Goal: Navigation & Orientation: Find specific page/section

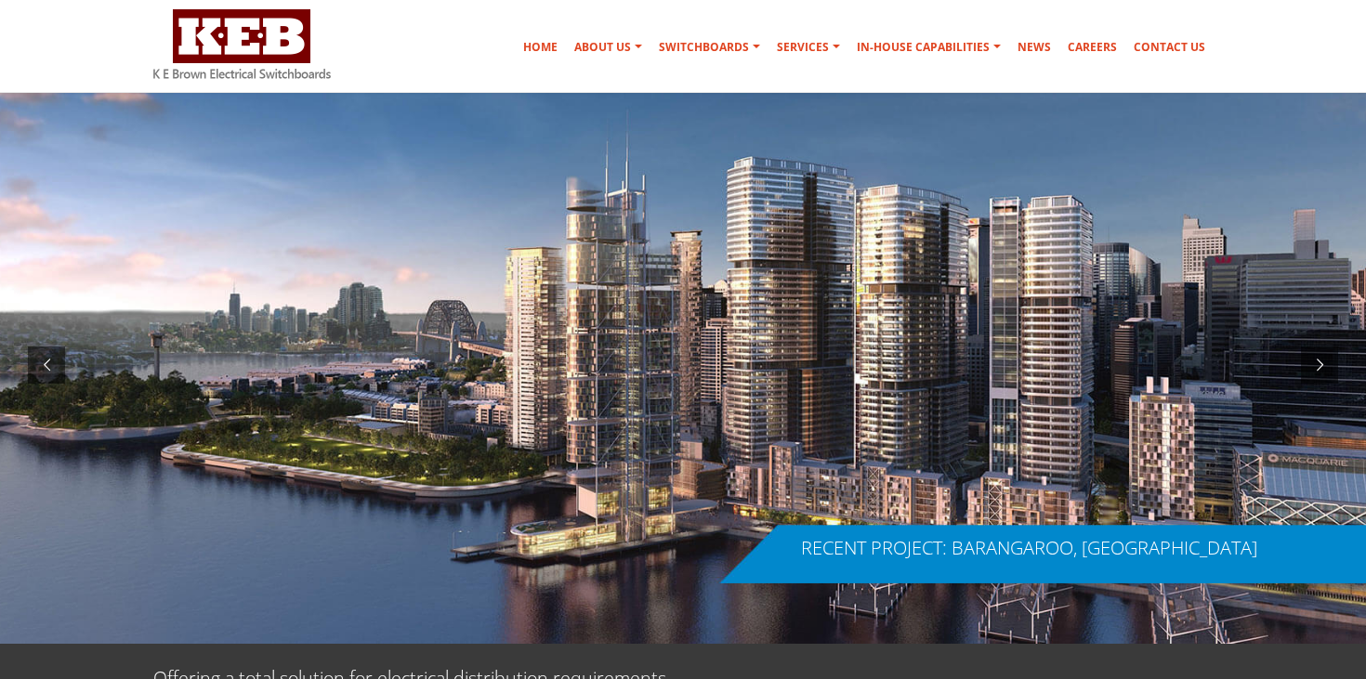
scroll to position [60, 0]
click at [55, 357] on div at bounding box center [46, 364] width 37 height 37
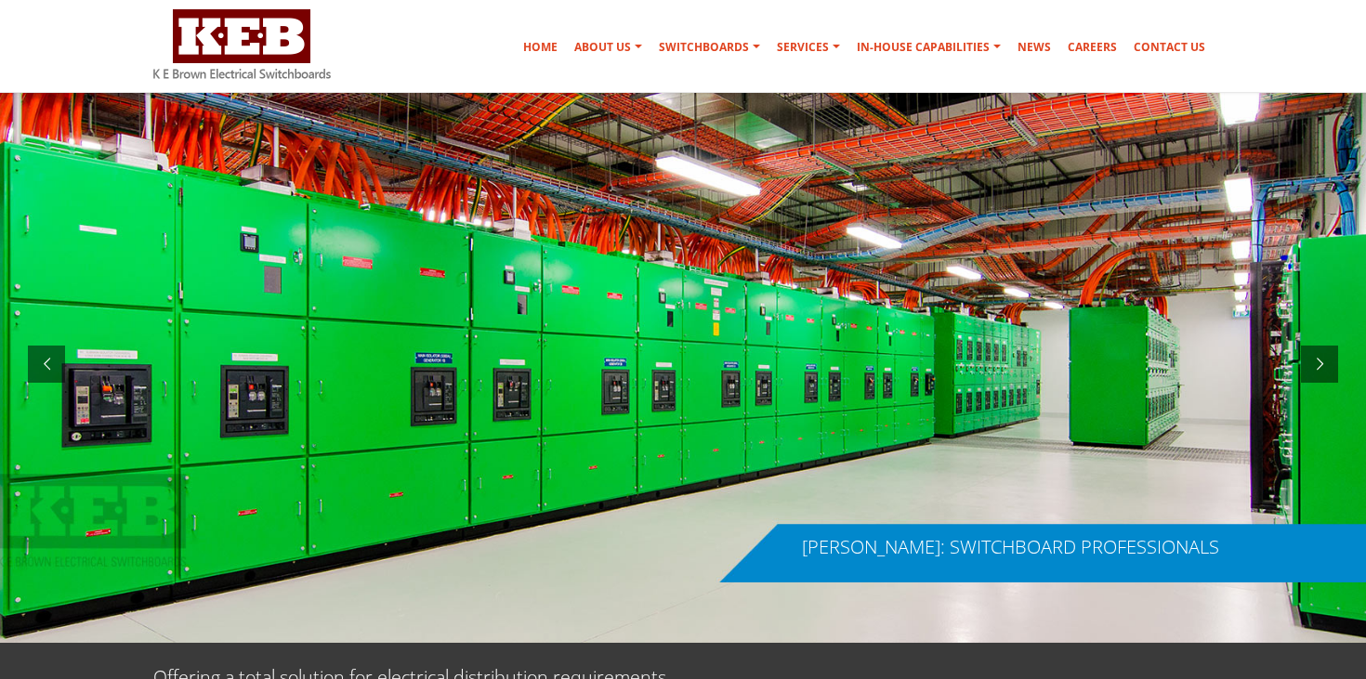
click at [440, 283] on div at bounding box center [683, 364] width 1366 height 558
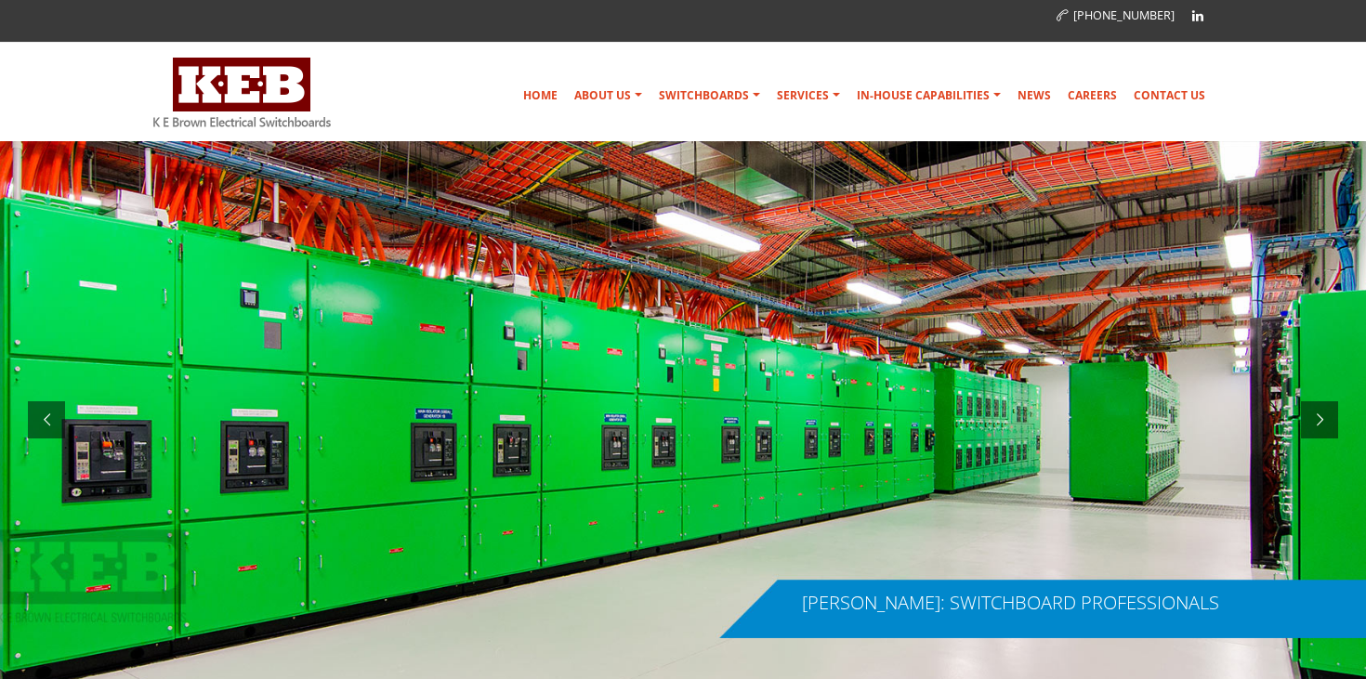
scroll to position [4, 0]
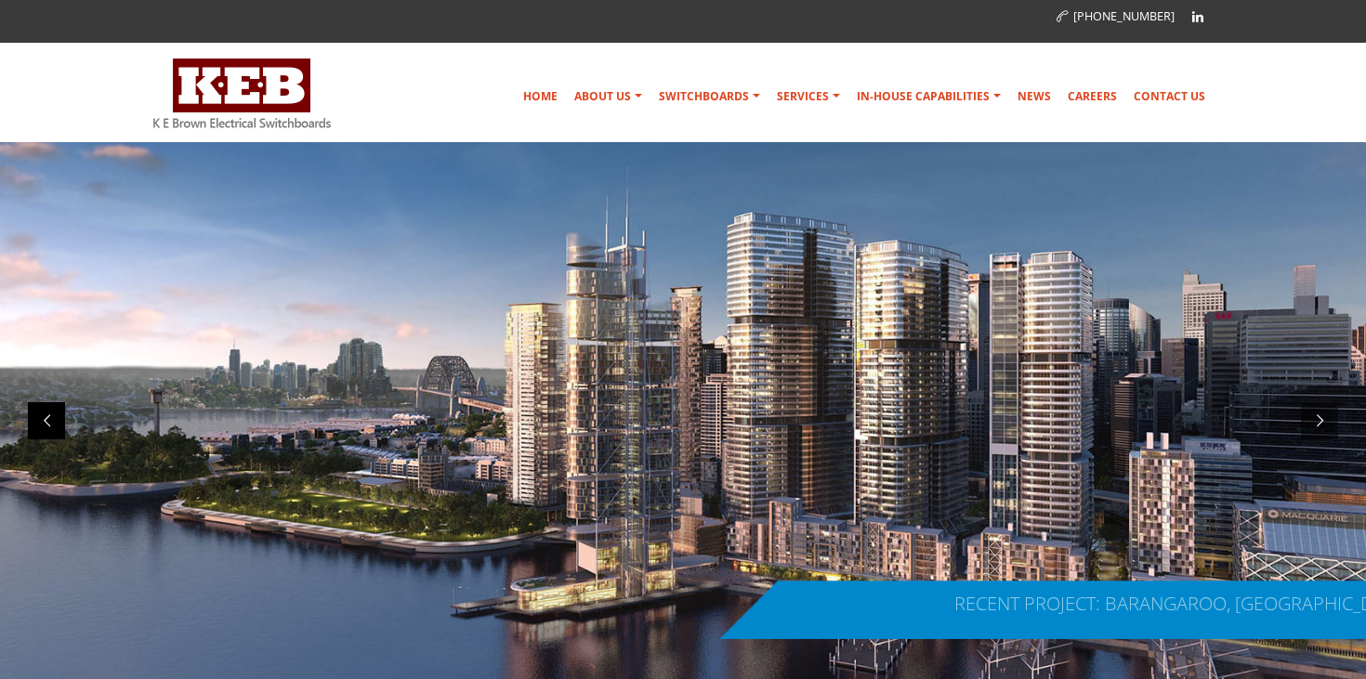
click at [41, 414] on div at bounding box center [46, 420] width 37 height 37
click at [1327, 423] on div at bounding box center [1319, 420] width 37 height 37
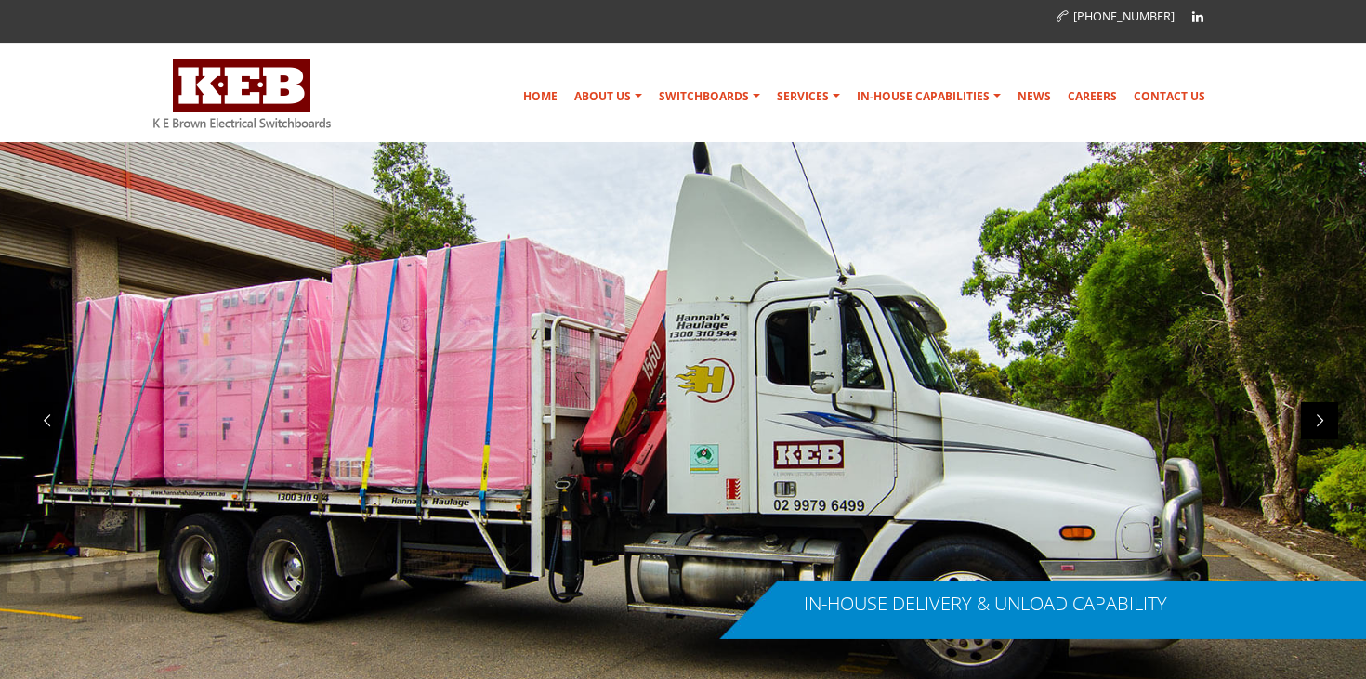
click at [1316, 424] on div at bounding box center [1319, 420] width 37 height 37
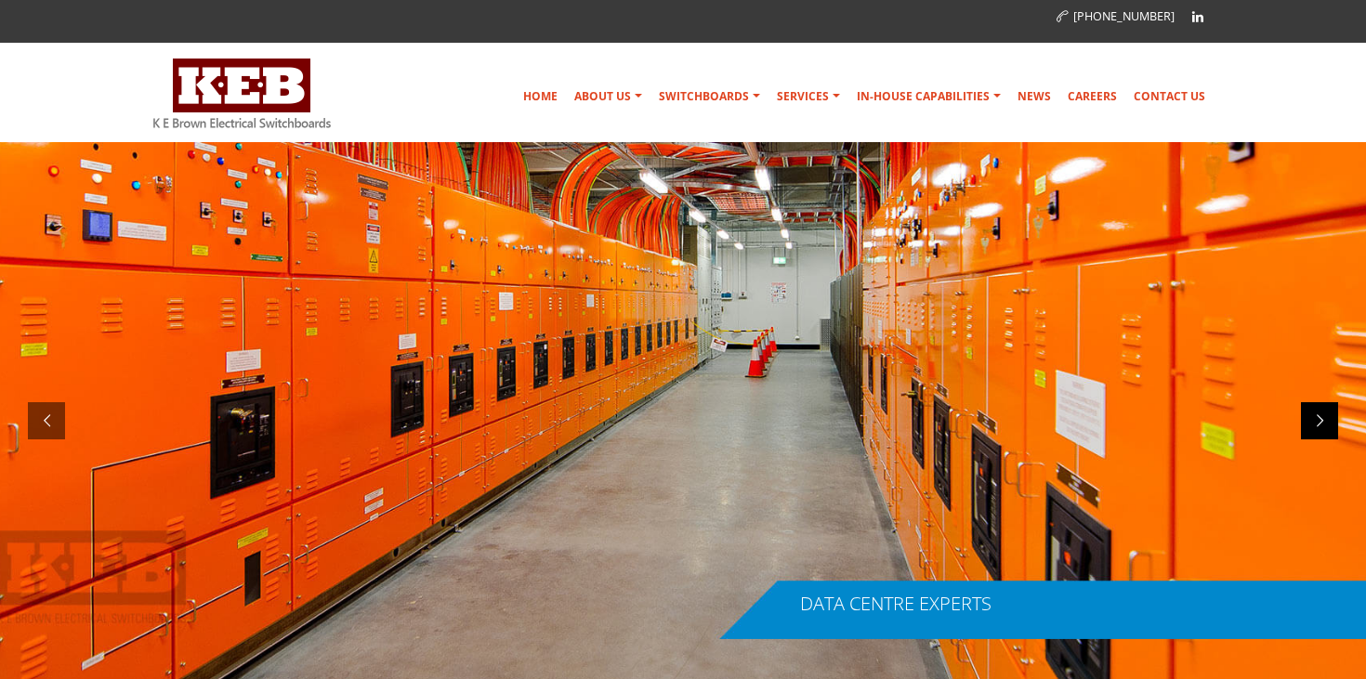
click at [1316, 424] on div at bounding box center [1319, 420] width 37 height 37
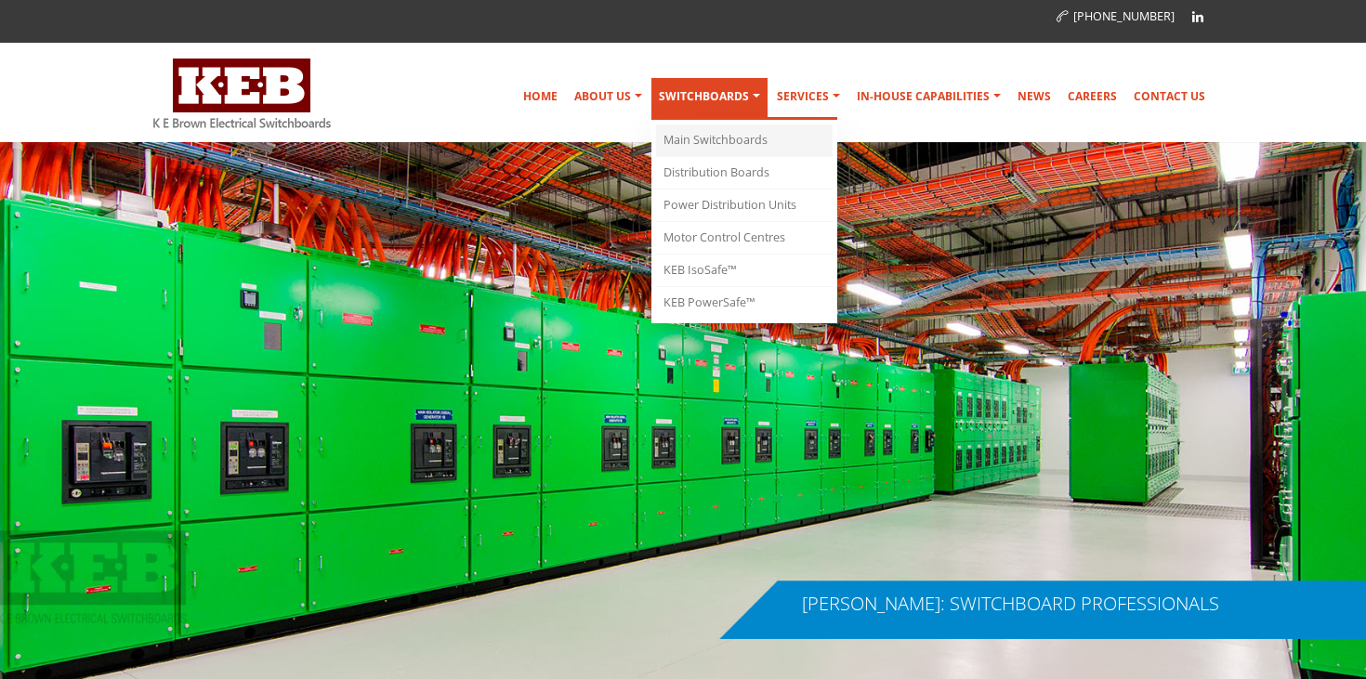
click at [705, 137] on link "Main Switchboards" at bounding box center [744, 141] width 177 height 33
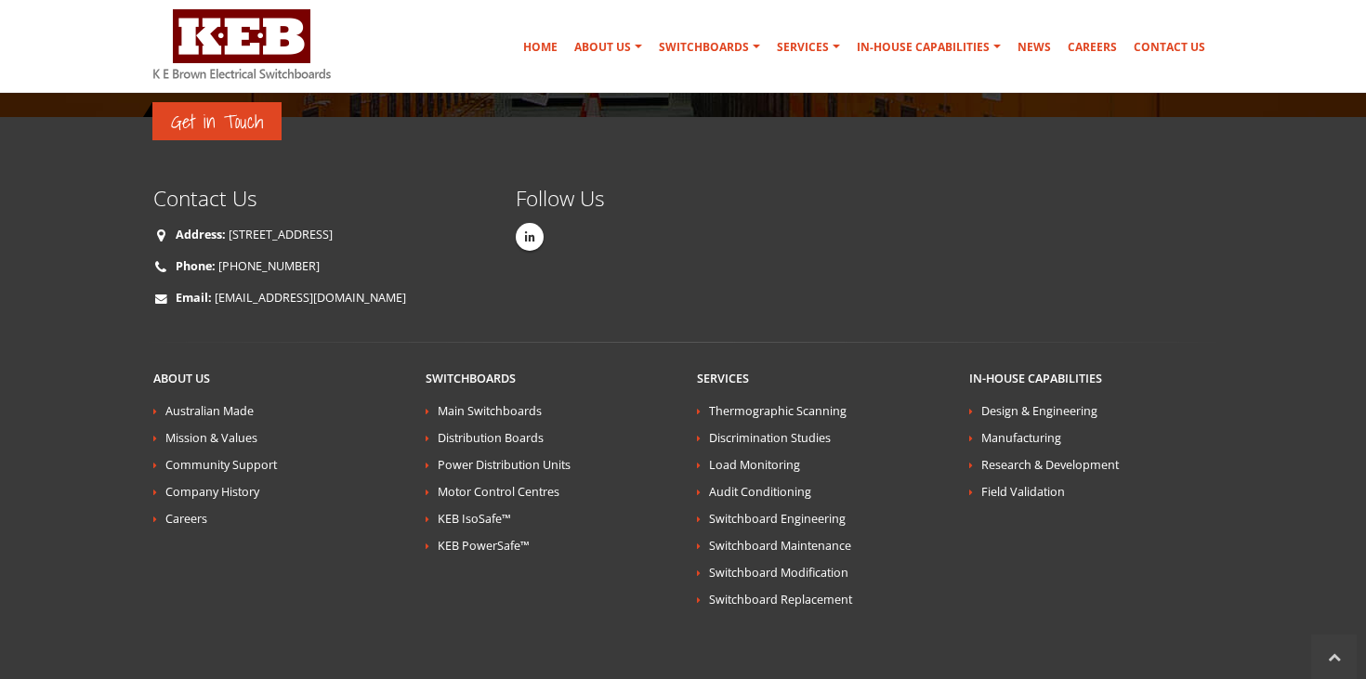
scroll to position [4312, 0]
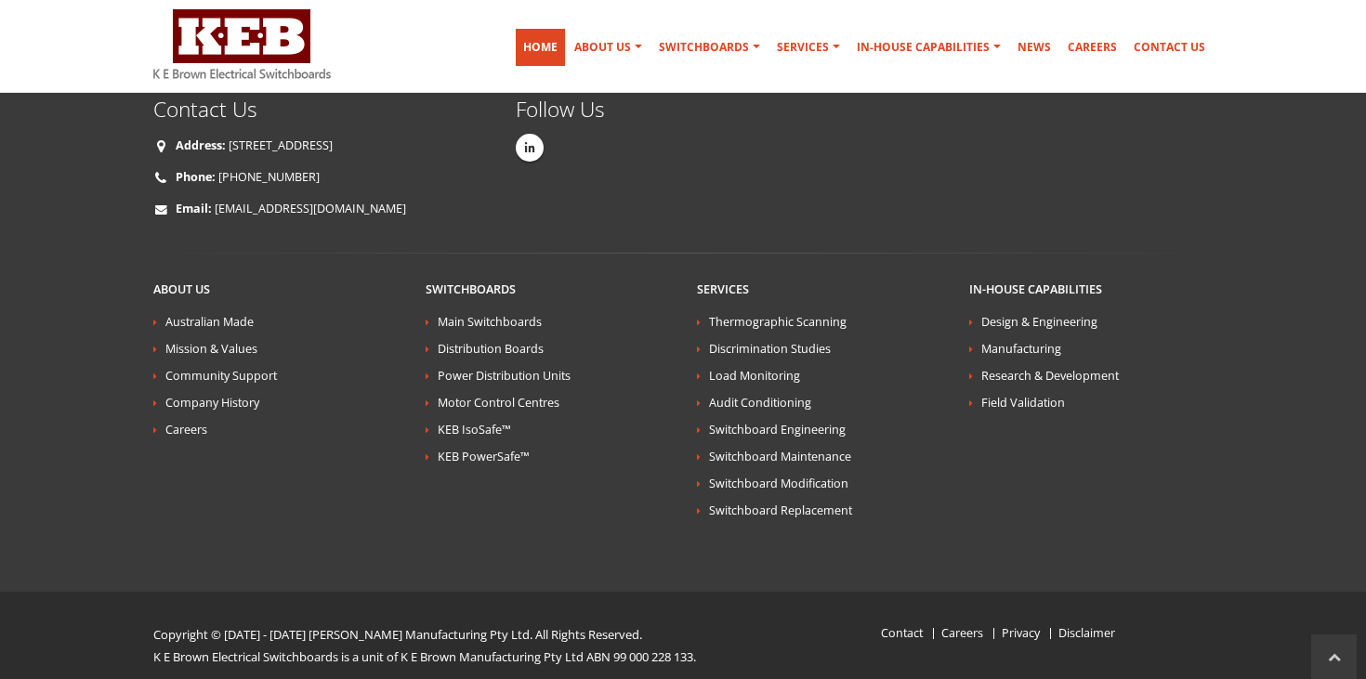
click at [540, 41] on link "Home" at bounding box center [540, 47] width 49 height 37
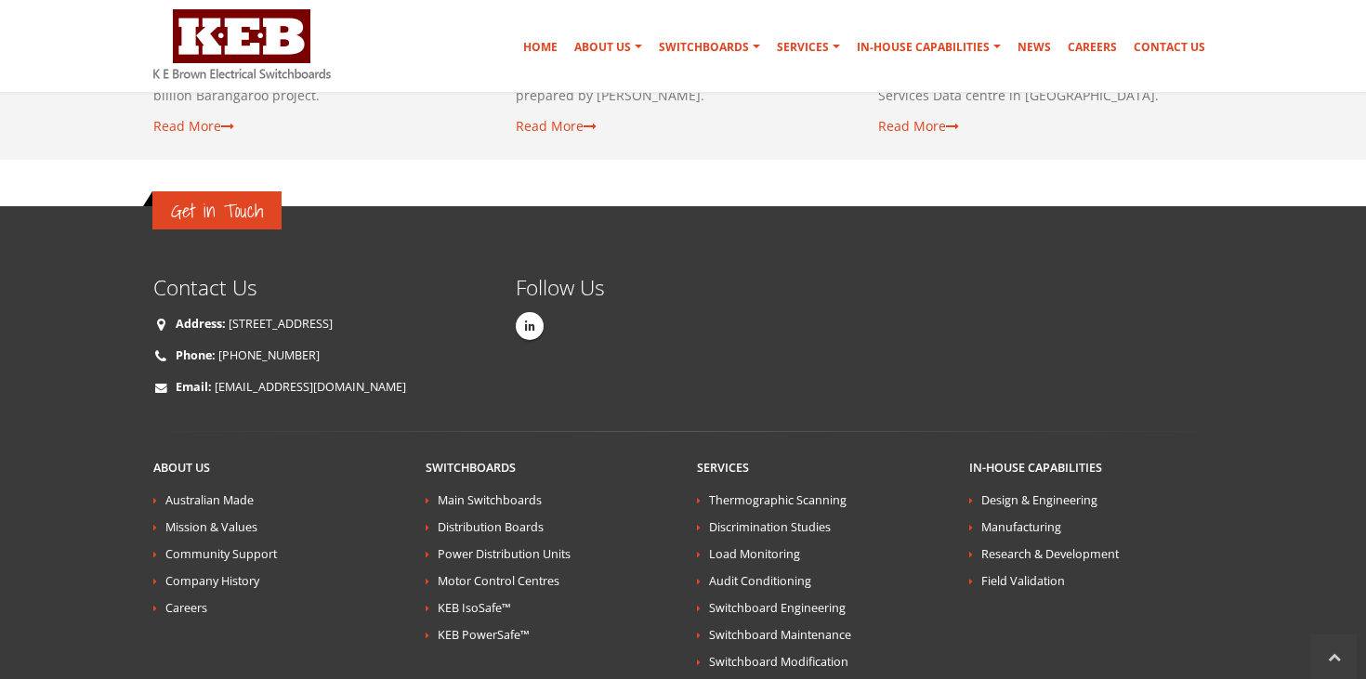
scroll to position [3557, 0]
